Goal: Navigation & Orientation: Go to known website

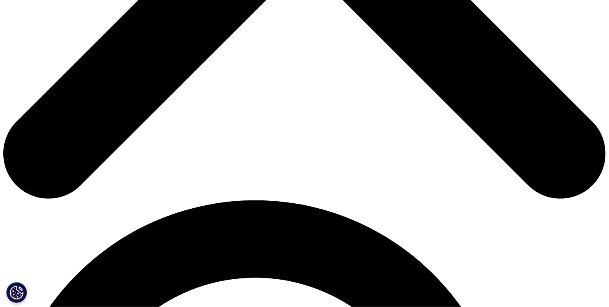
scroll to position [457, 0]
